Goal: Find specific page/section: Find specific page/section

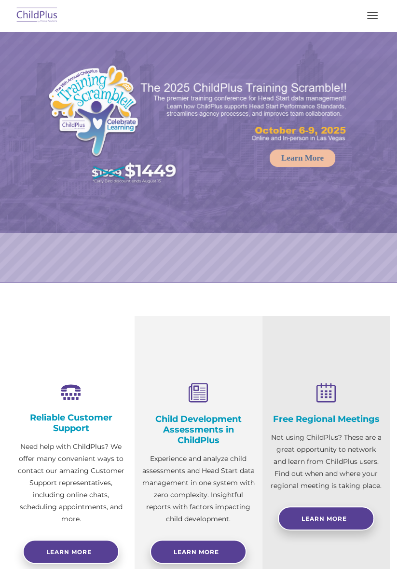
select select "MEDIUM"
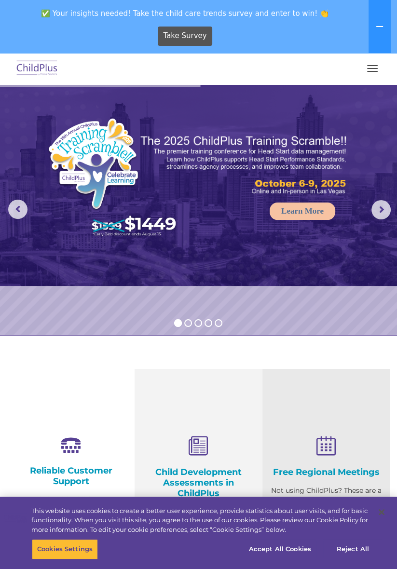
click at [200, 263] on img at bounding box center [198, 185] width 397 height 202
click at [36, 73] on img at bounding box center [36, 68] width 45 height 23
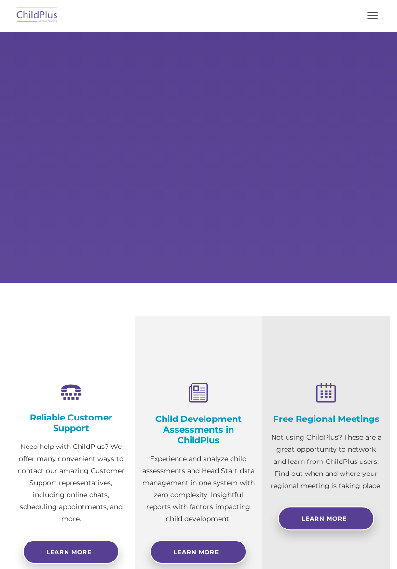
select select "MEDIUM"
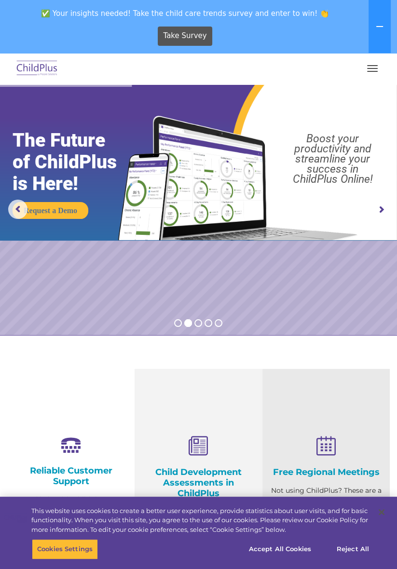
click at [273, 551] on button "Accept All Cookies" at bounding box center [280, 549] width 73 height 20
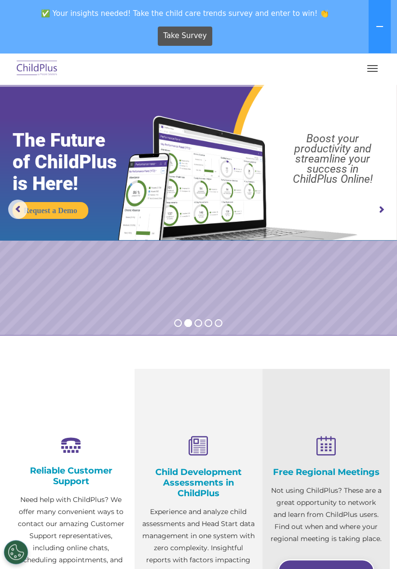
click at [372, 68] on span "button" at bounding box center [372, 68] width 11 height 1
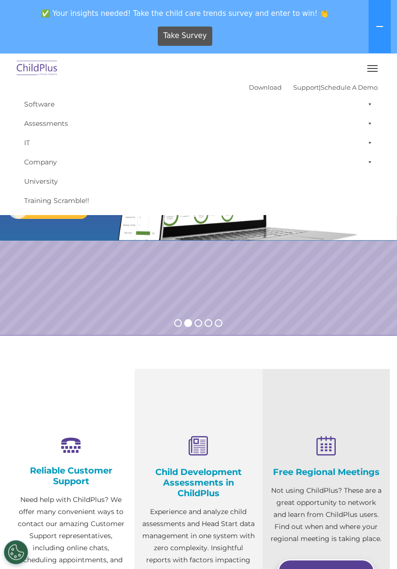
click at [258, 142] on link "IT" at bounding box center [198, 142] width 358 height 19
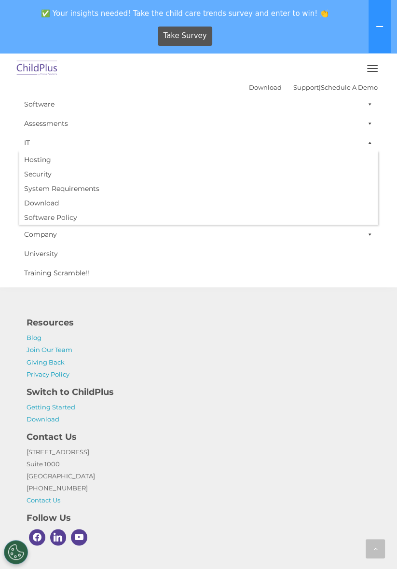
scroll to position [1038, 0]
